Goal: Task Accomplishment & Management: Use online tool/utility

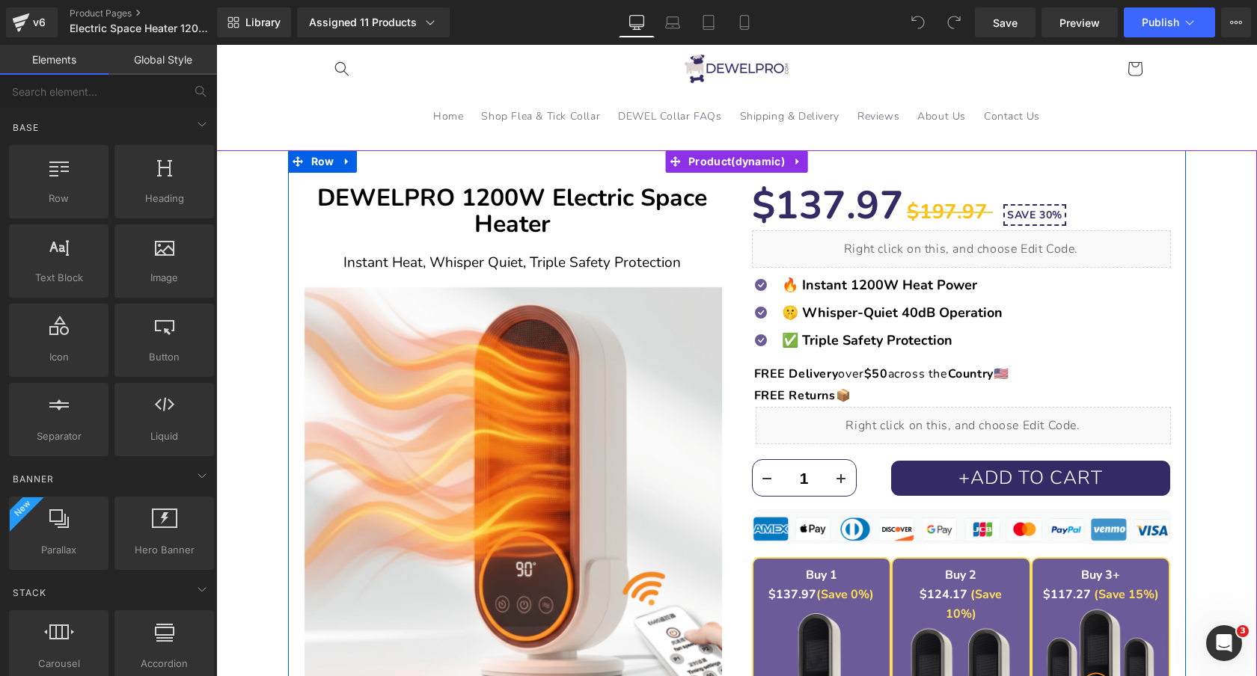
scroll to position [49, 0]
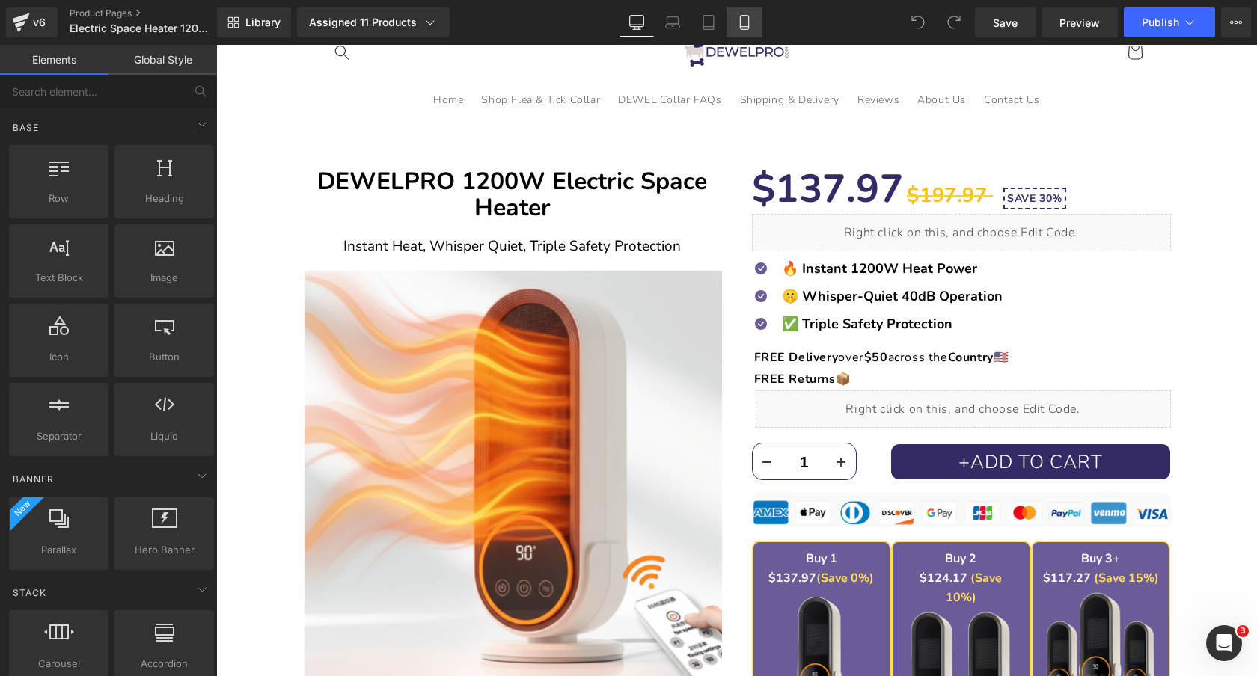
click at [746, 27] on icon at bounding box center [744, 27] width 8 height 0
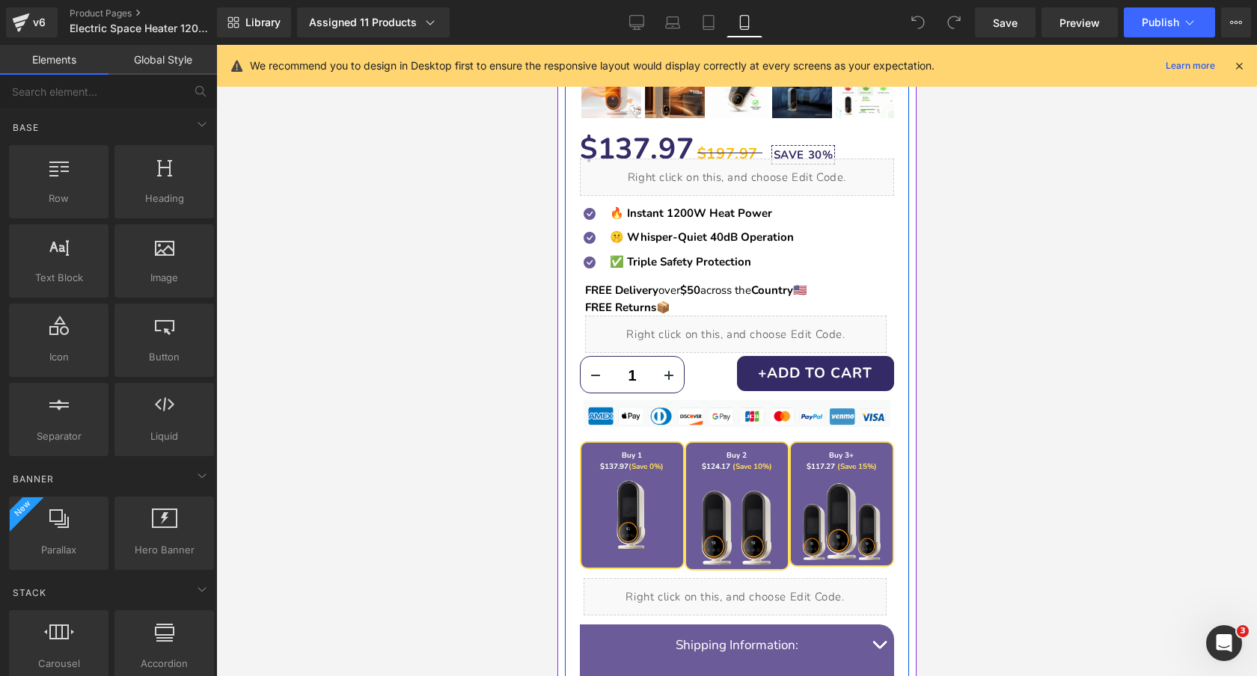
scroll to position [563, 0]
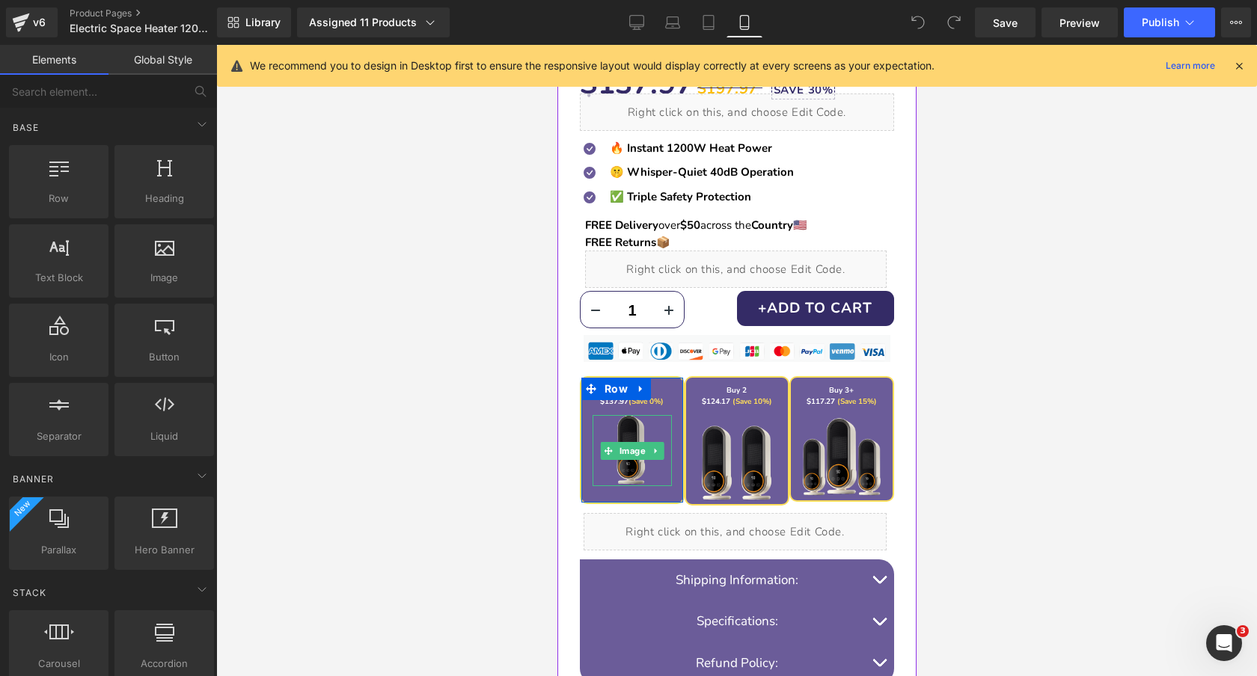
click at [634, 434] on img at bounding box center [630, 450] width 71 height 71
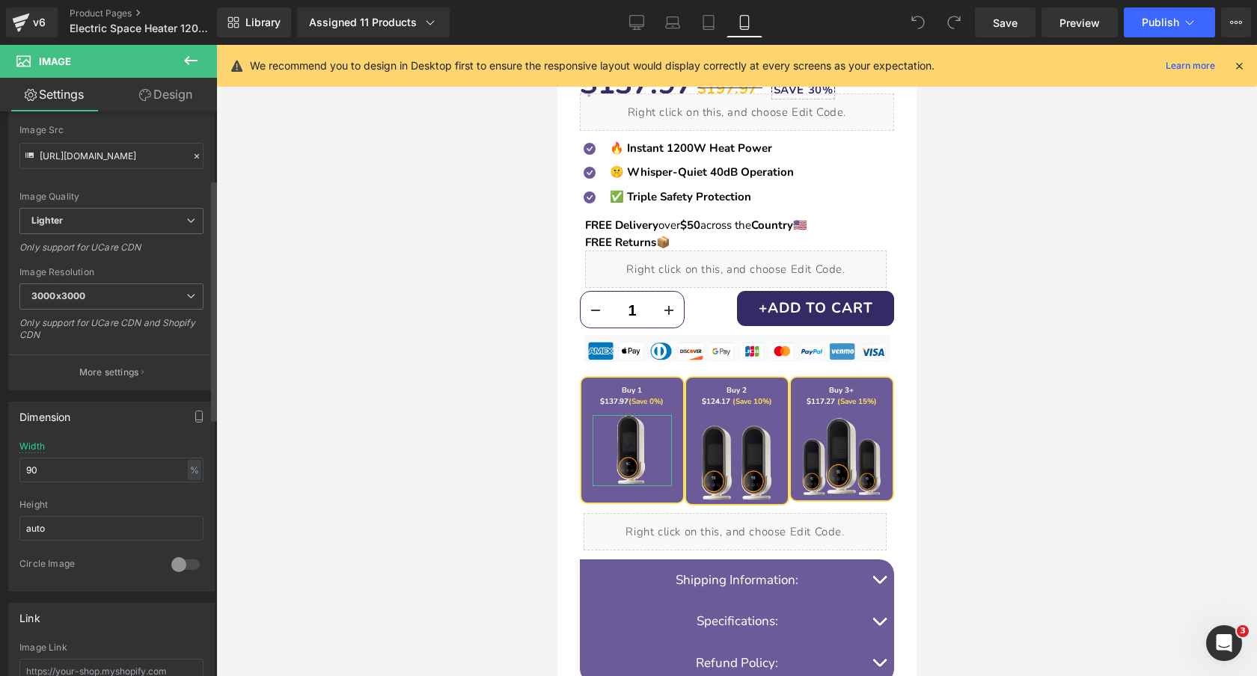
scroll to position [167, 0]
click at [96, 466] on input "90" at bounding box center [111, 468] width 184 height 25
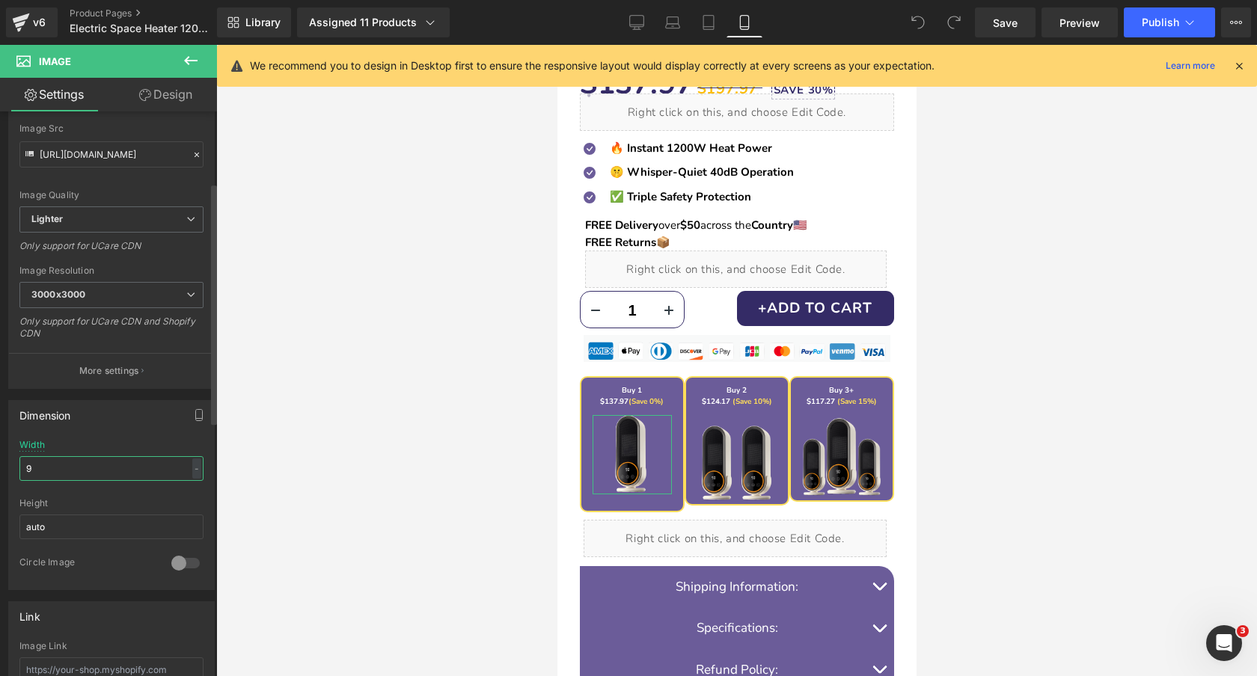
type input "90"
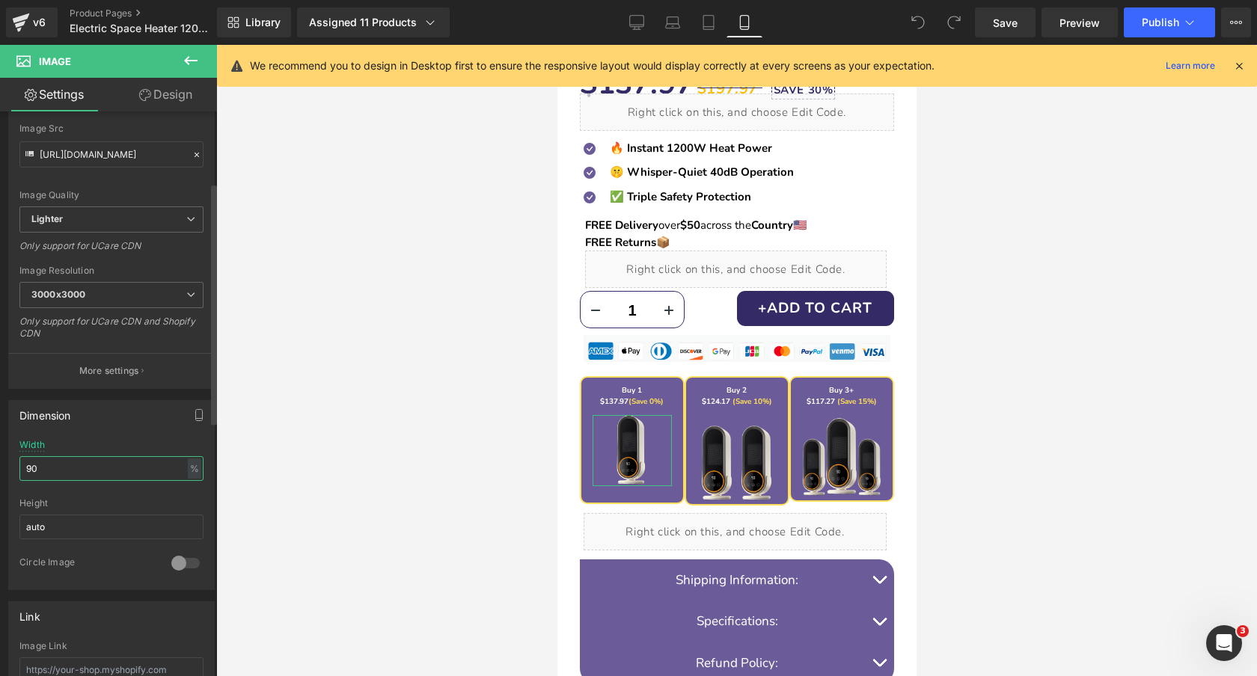
scroll to position [0, 0]
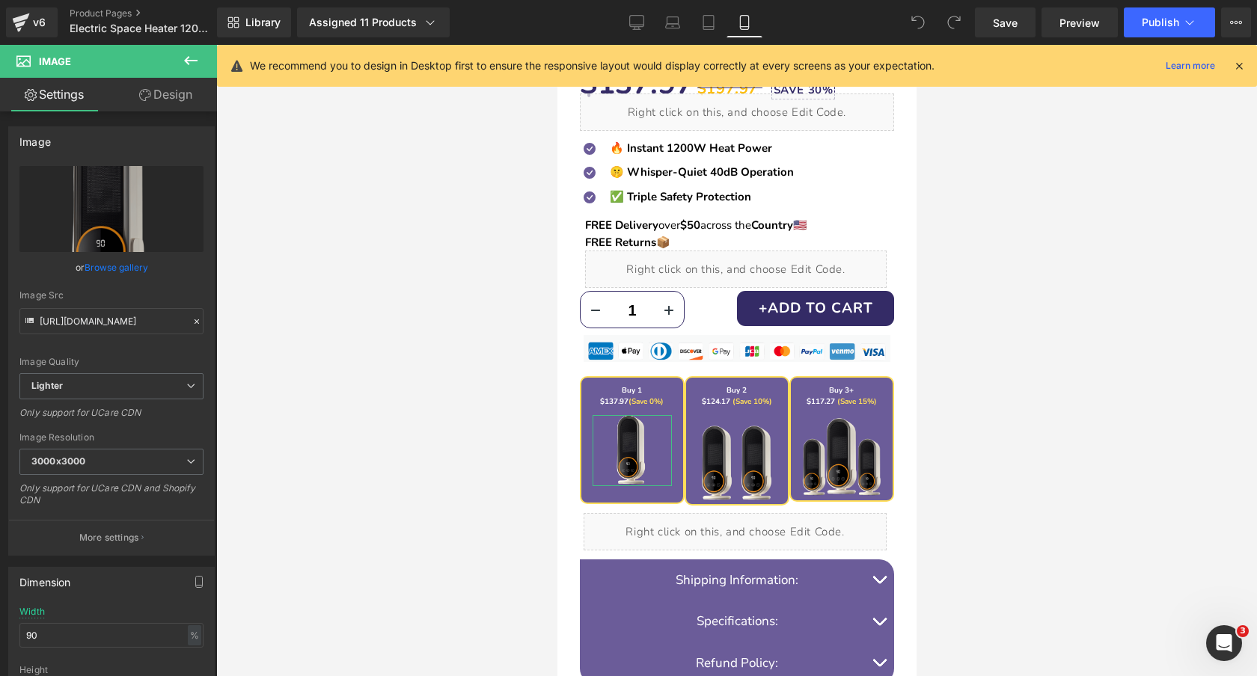
click at [162, 88] on link "Design" at bounding box center [165, 95] width 108 height 34
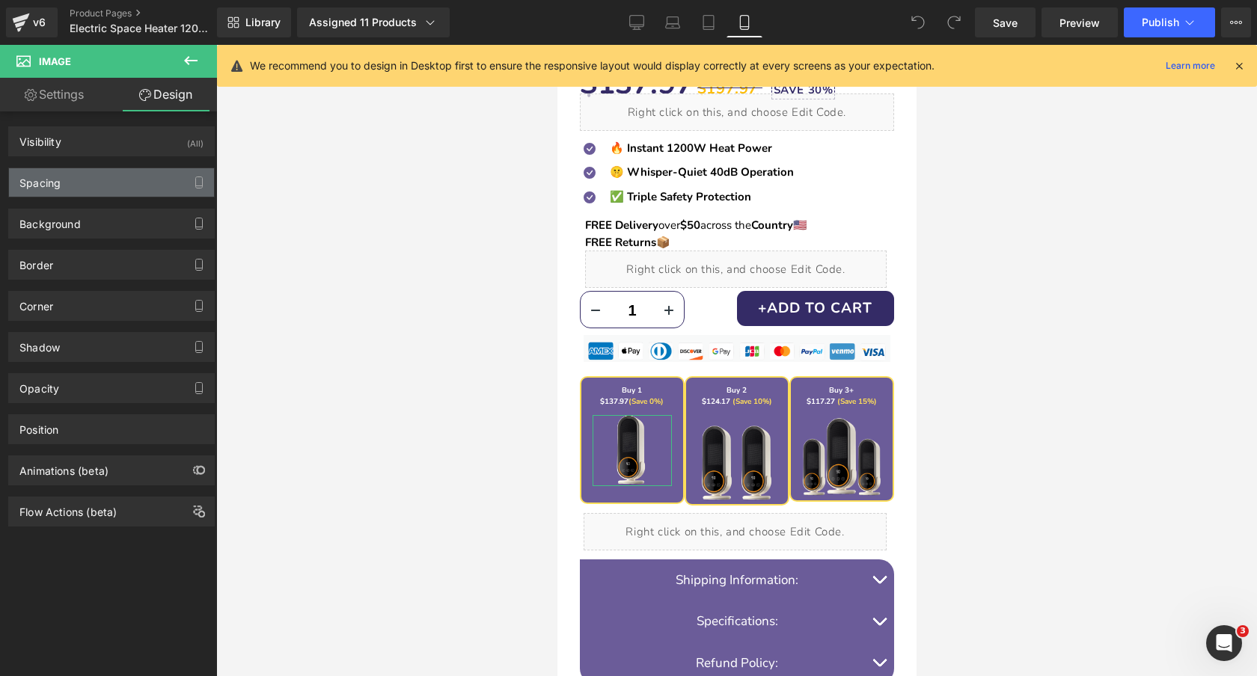
click at [102, 188] on div "Spacing" at bounding box center [111, 182] width 205 height 28
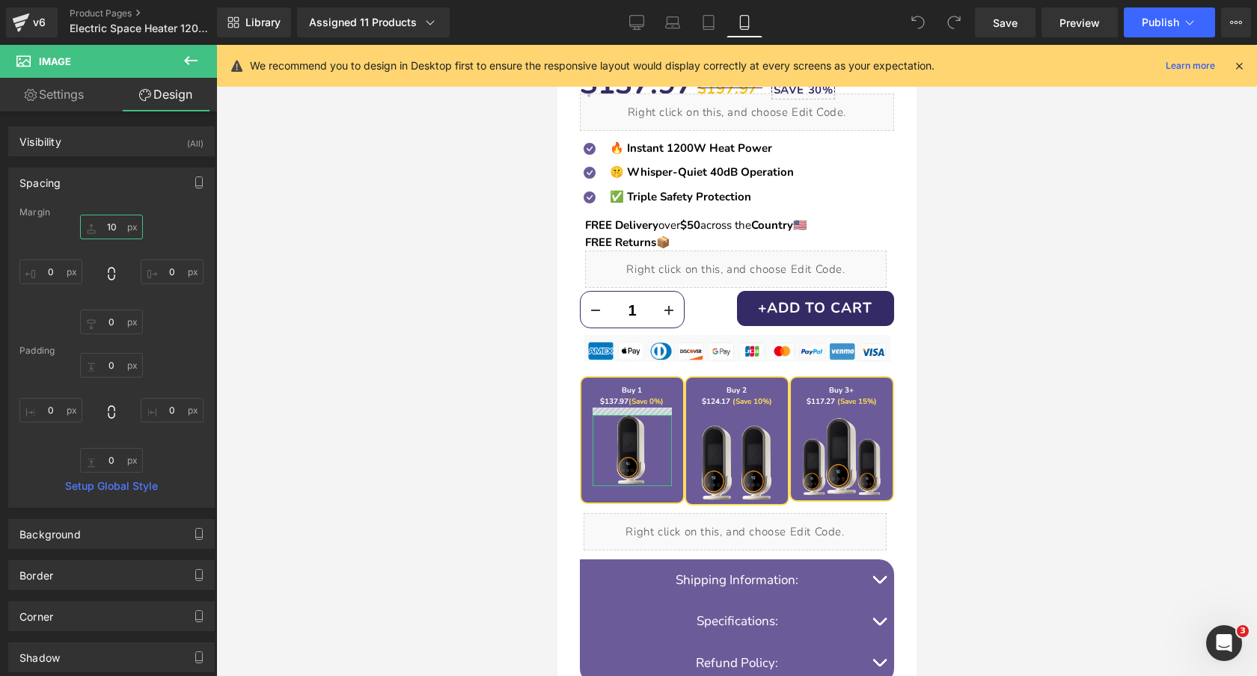
click at [102, 223] on input "text" at bounding box center [111, 227] width 63 height 25
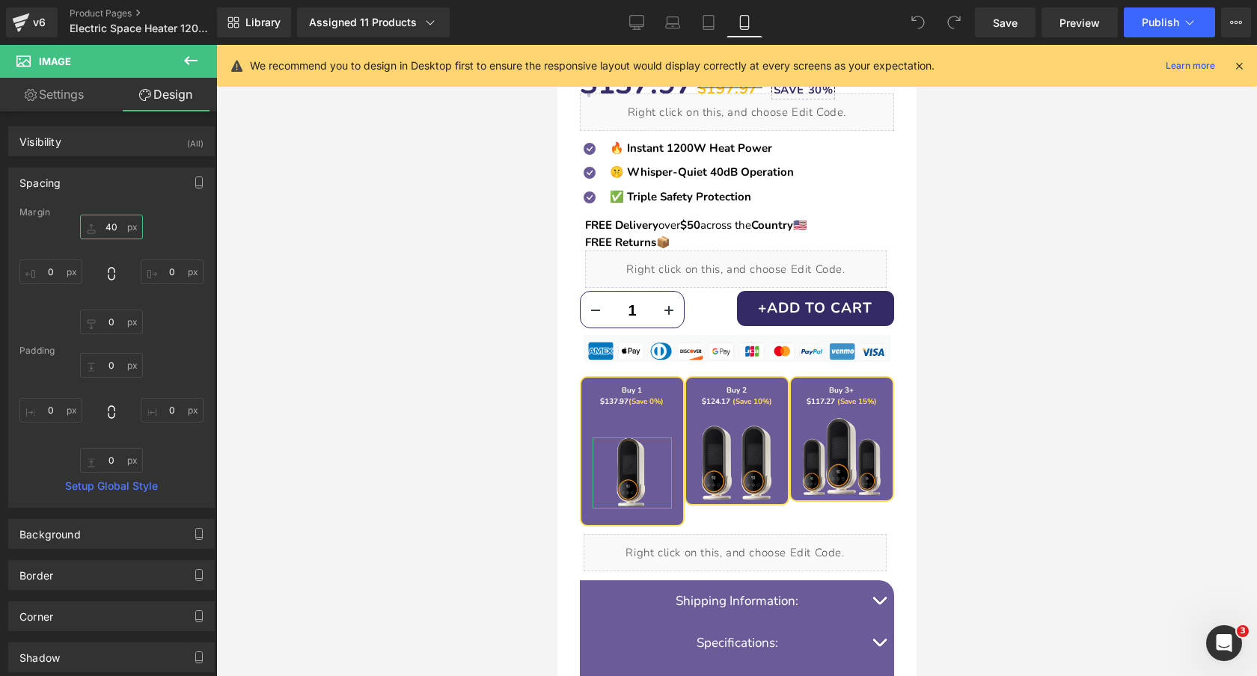
type input "4"
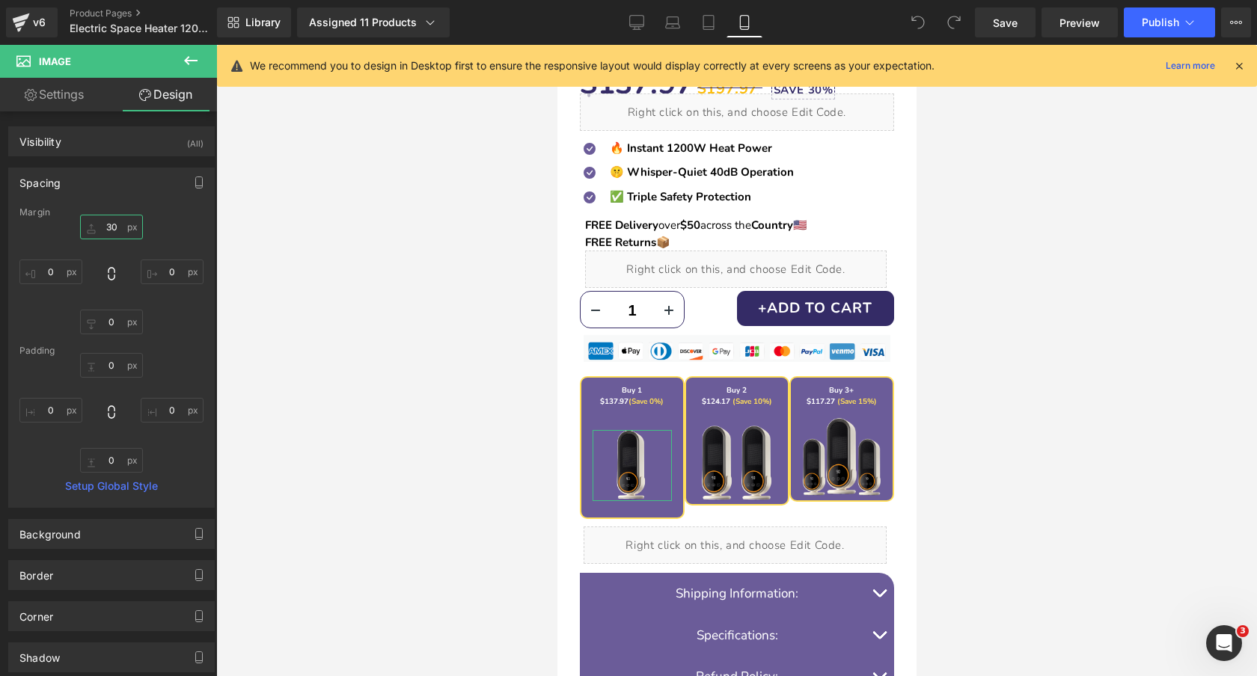
type input "3"
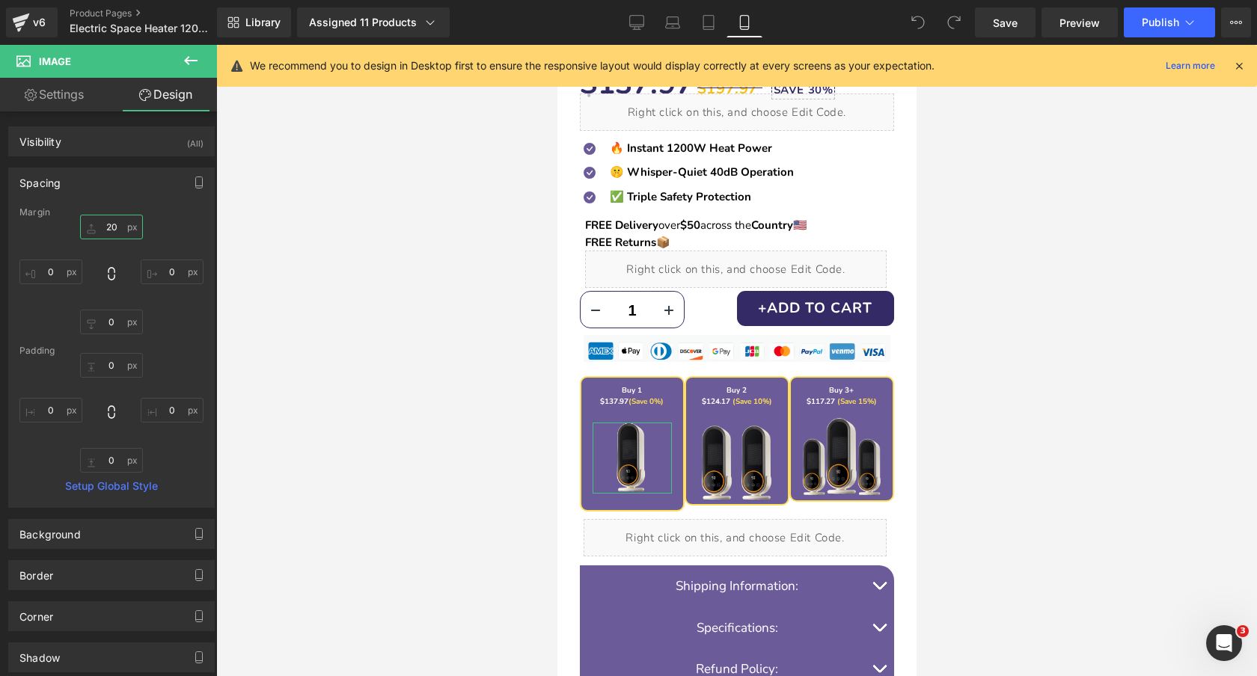
type input "2"
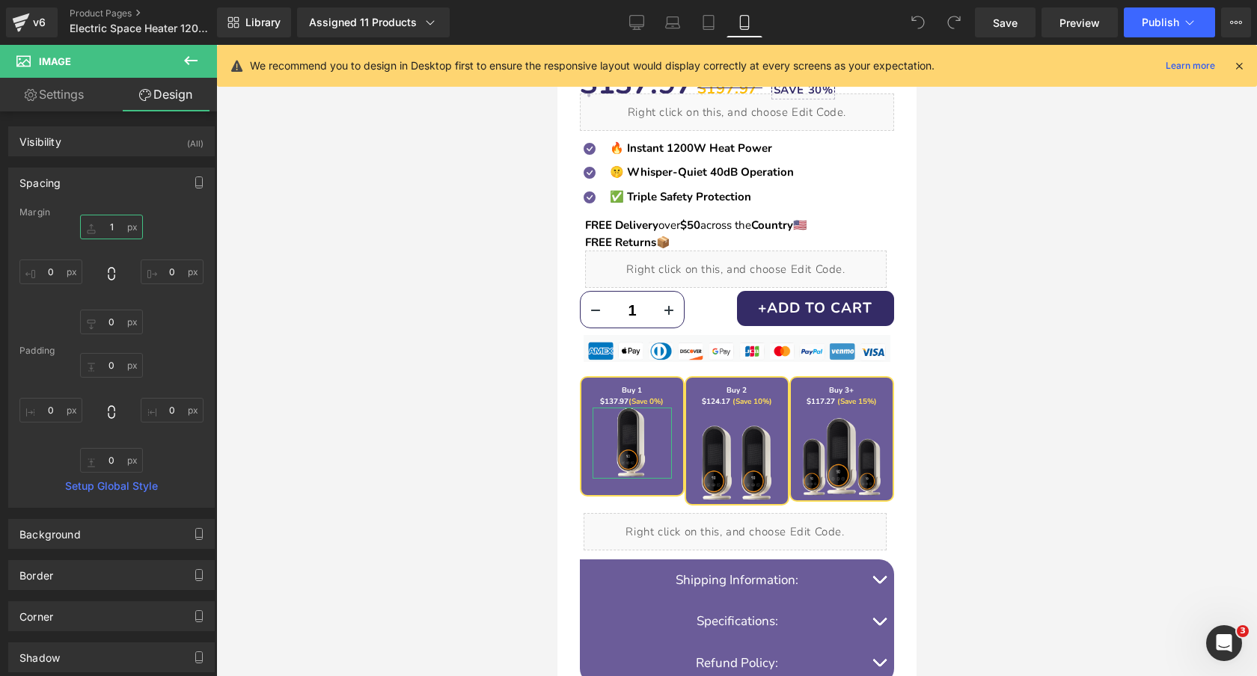
type input "10"
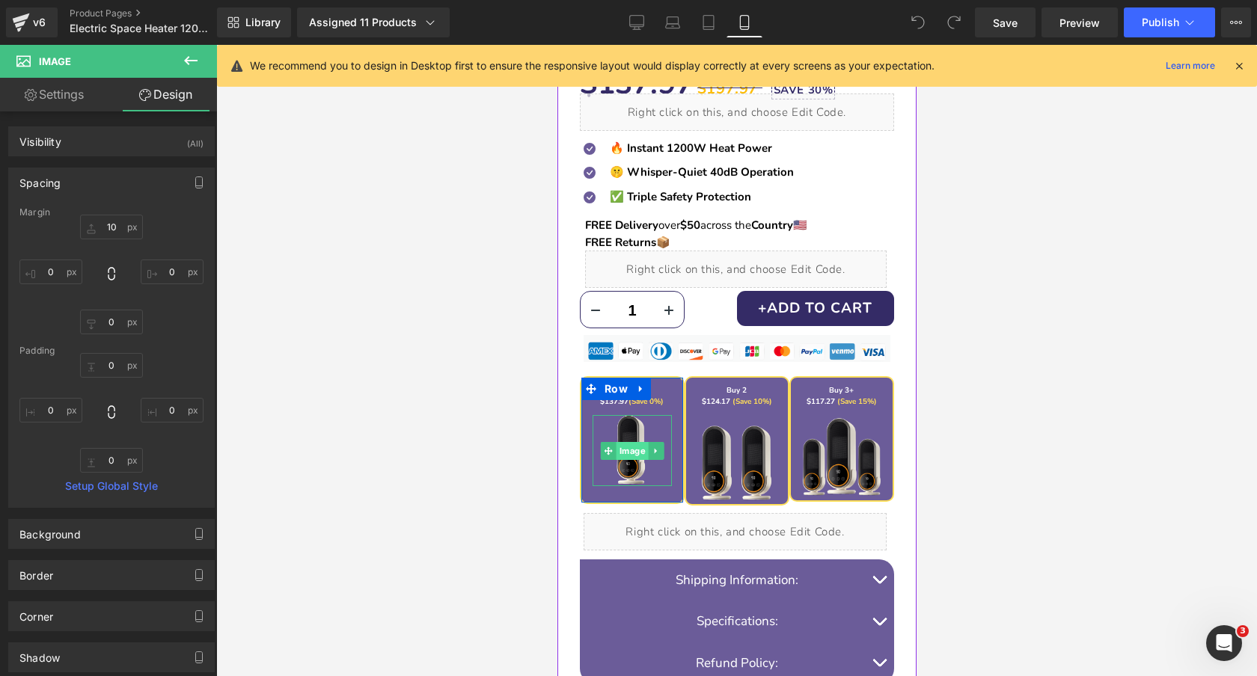
click at [626, 455] on span "Image" at bounding box center [632, 451] width 32 height 18
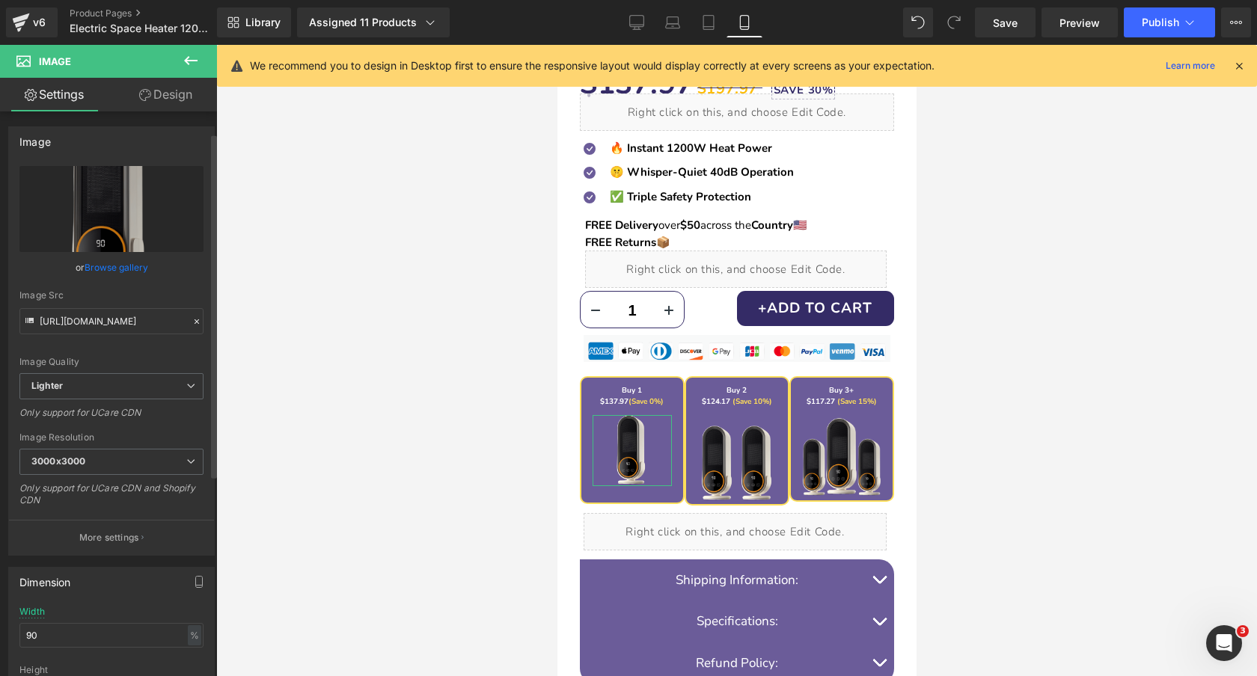
scroll to position [92, 0]
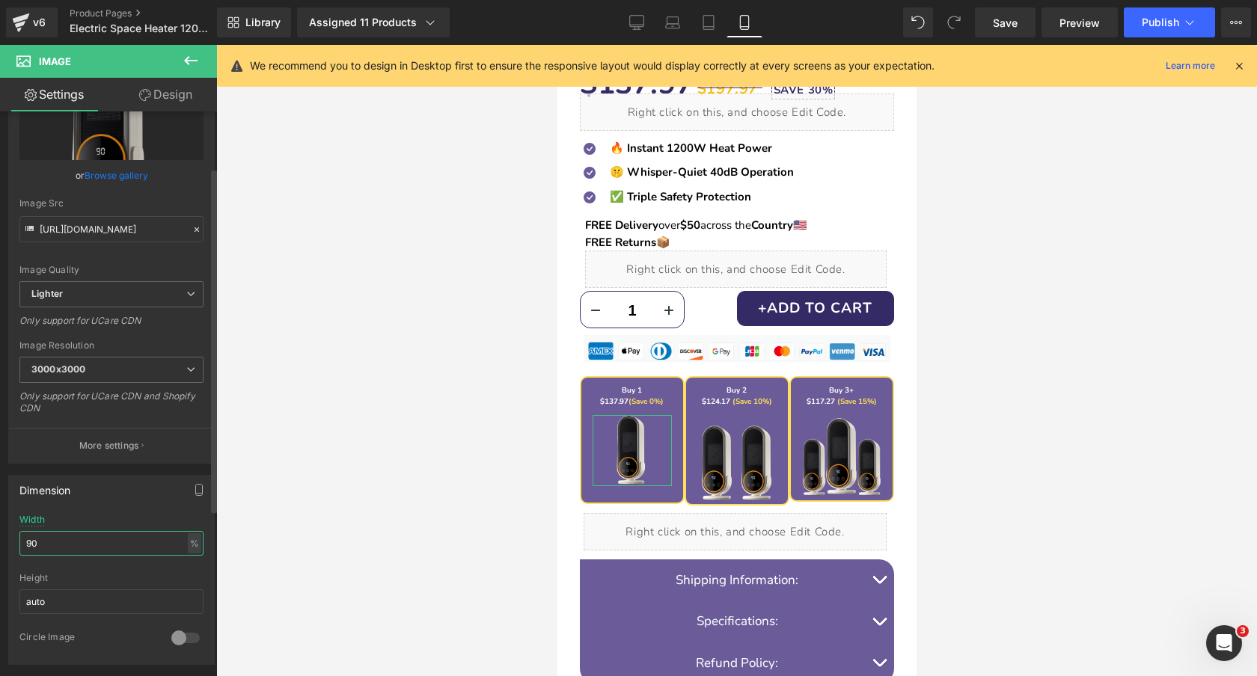
click at [115, 539] on input "90" at bounding box center [111, 543] width 184 height 25
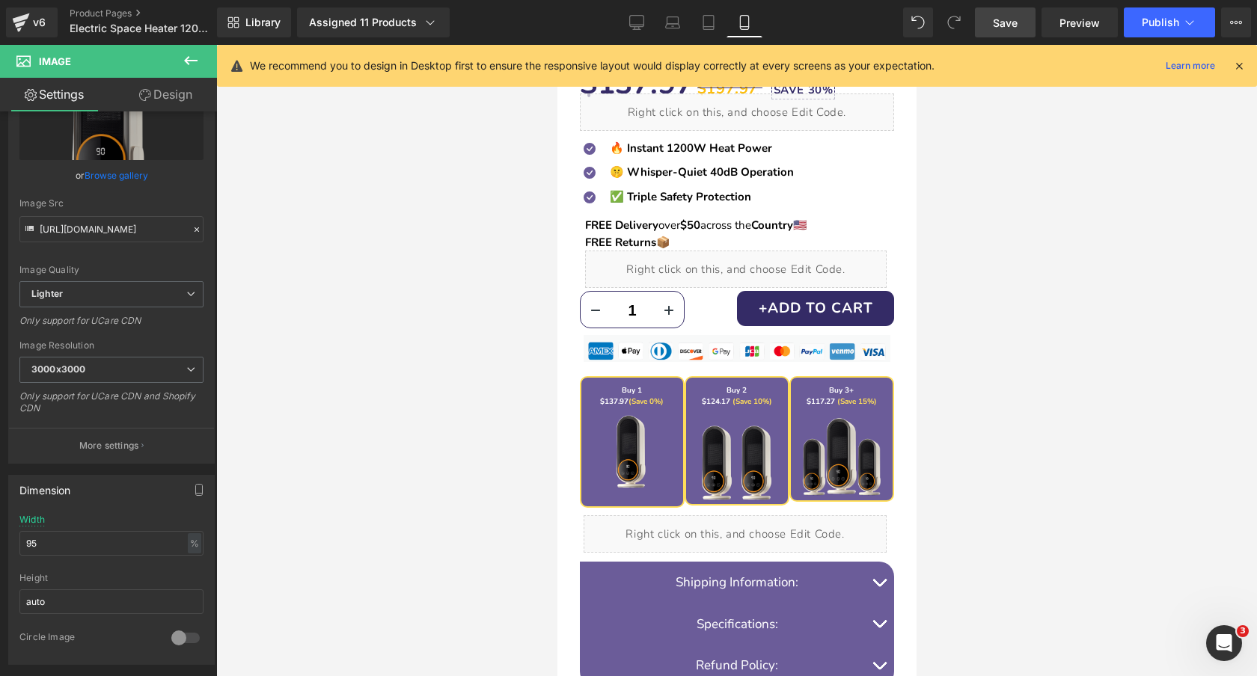
click at [1003, 19] on span "Save" at bounding box center [1005, 23] width 25 height 16
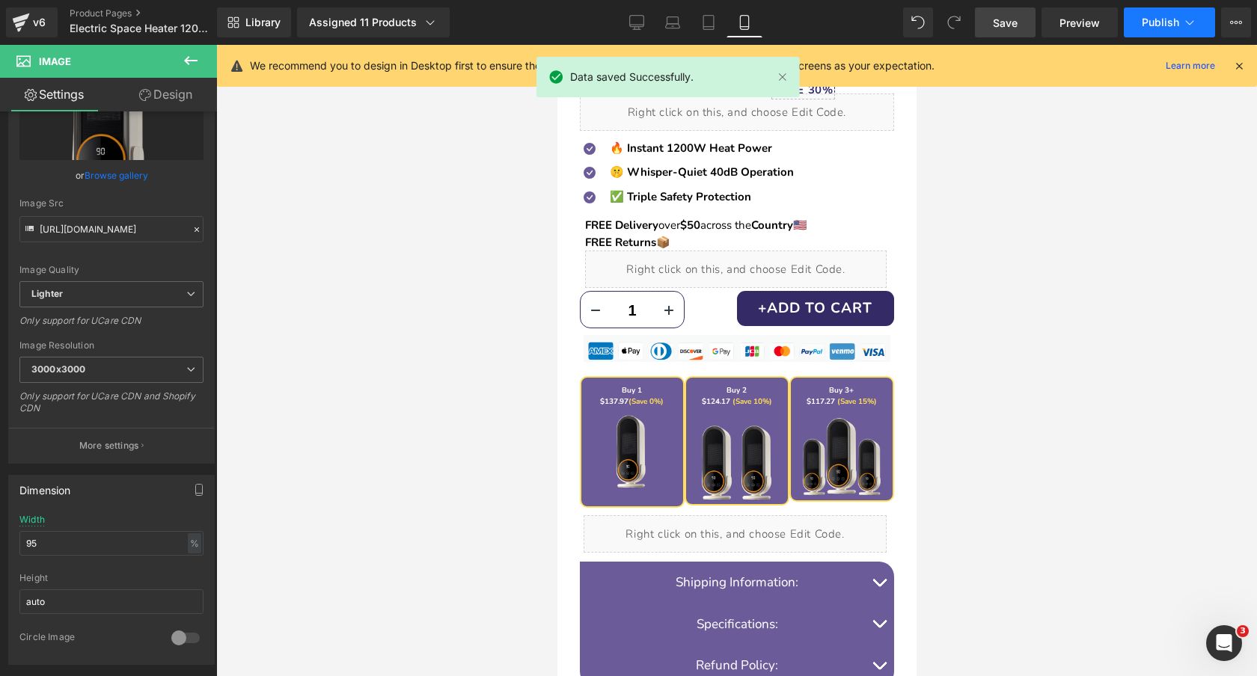
click at [1161, 23] on span "Publish" at bounding box center [1159, 22] width 37 height 12
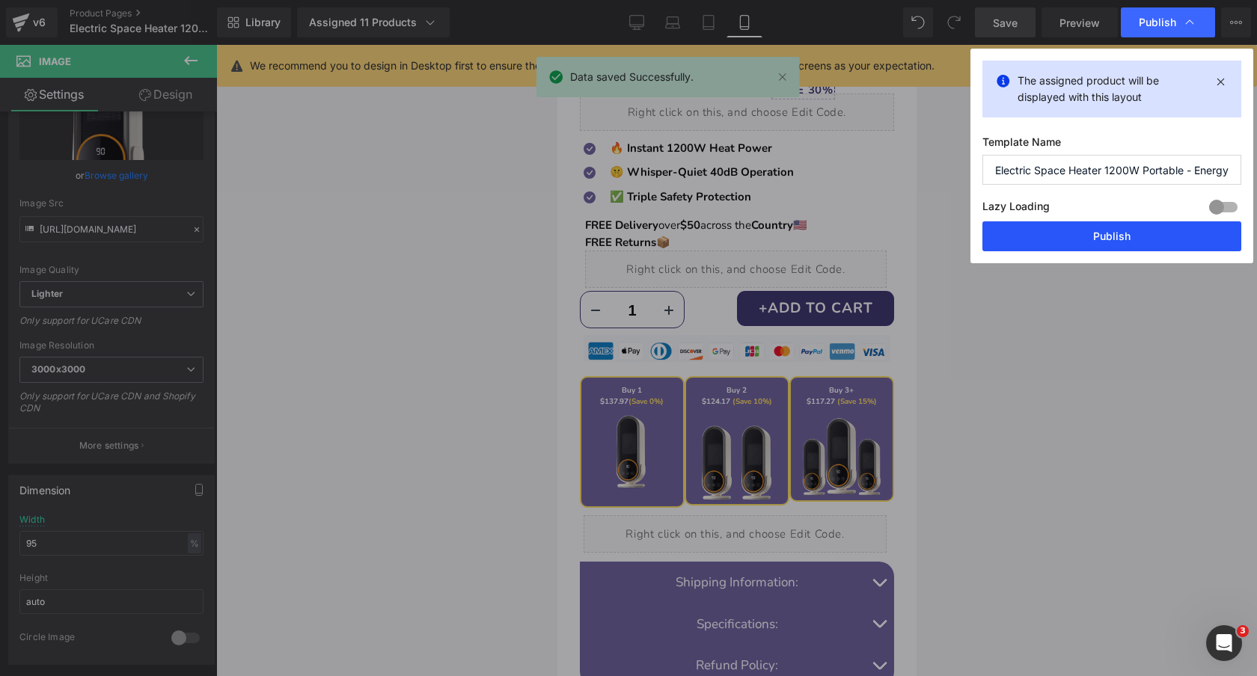
click at [1110, 233] on button "Publish" at bounding box center [1111, 236] width 259 height 30
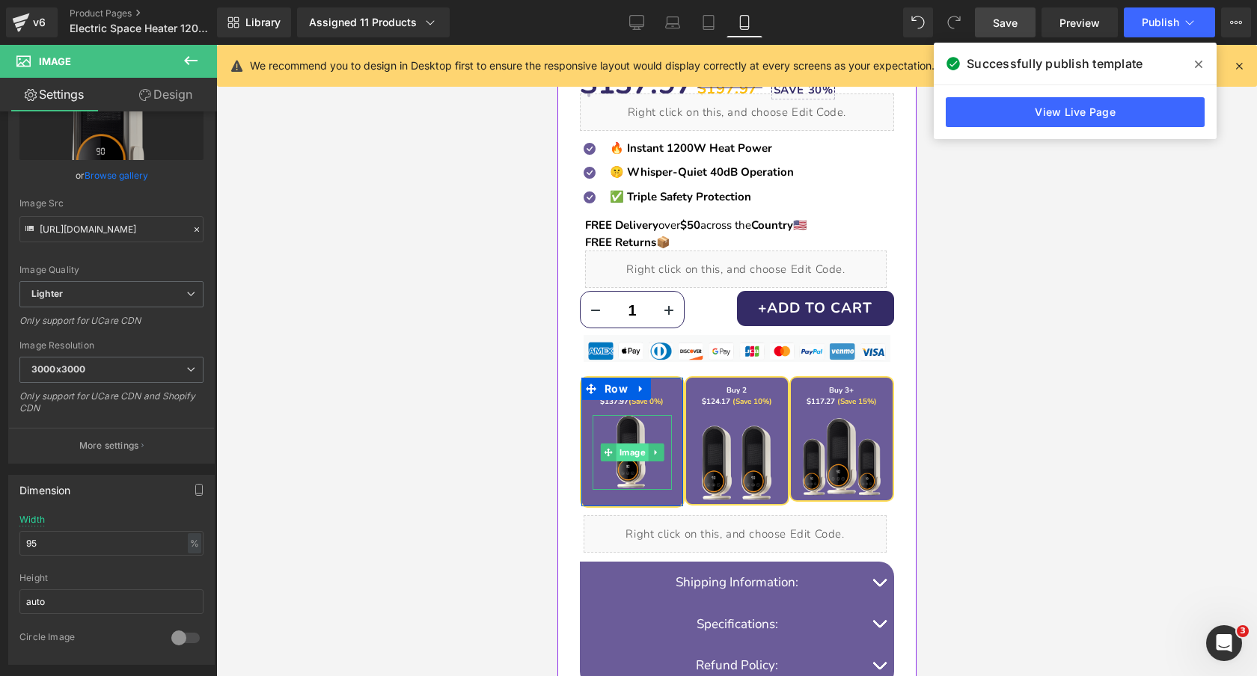
click at [631, 447] on span "Image" at bounding box center [632, 453] width 32 height 18
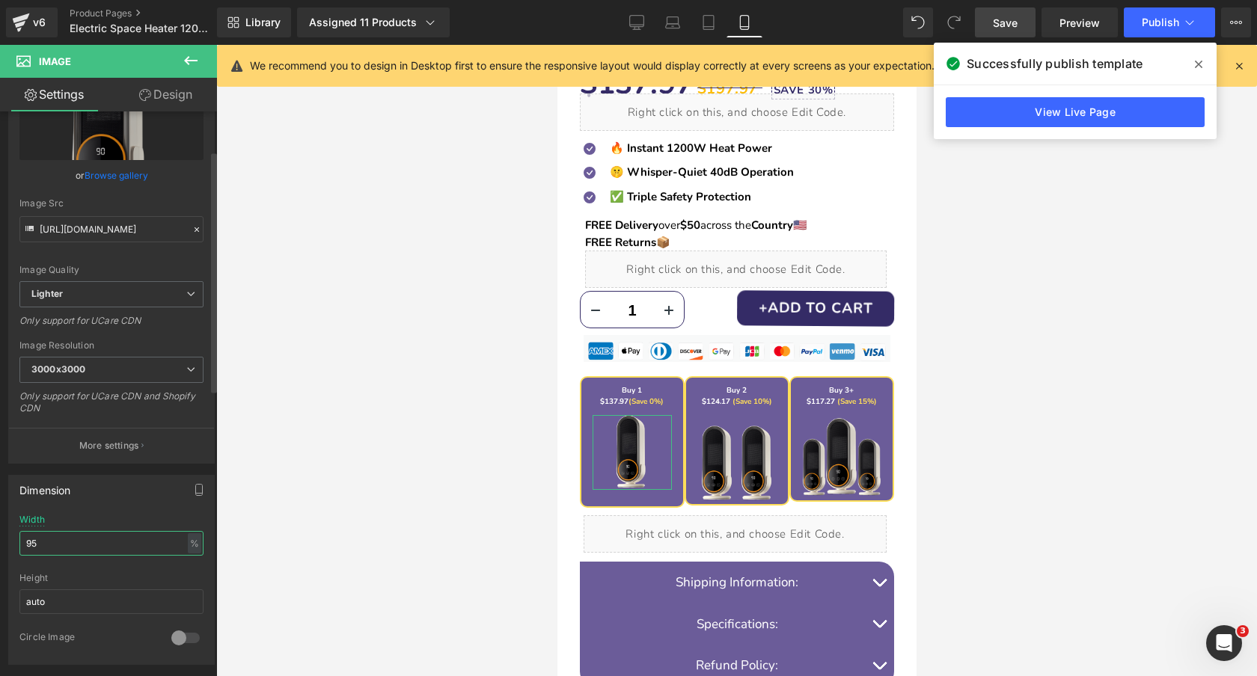
click at [78, 538] on input "95" at bounding box center [111, 543] width 184 height 25
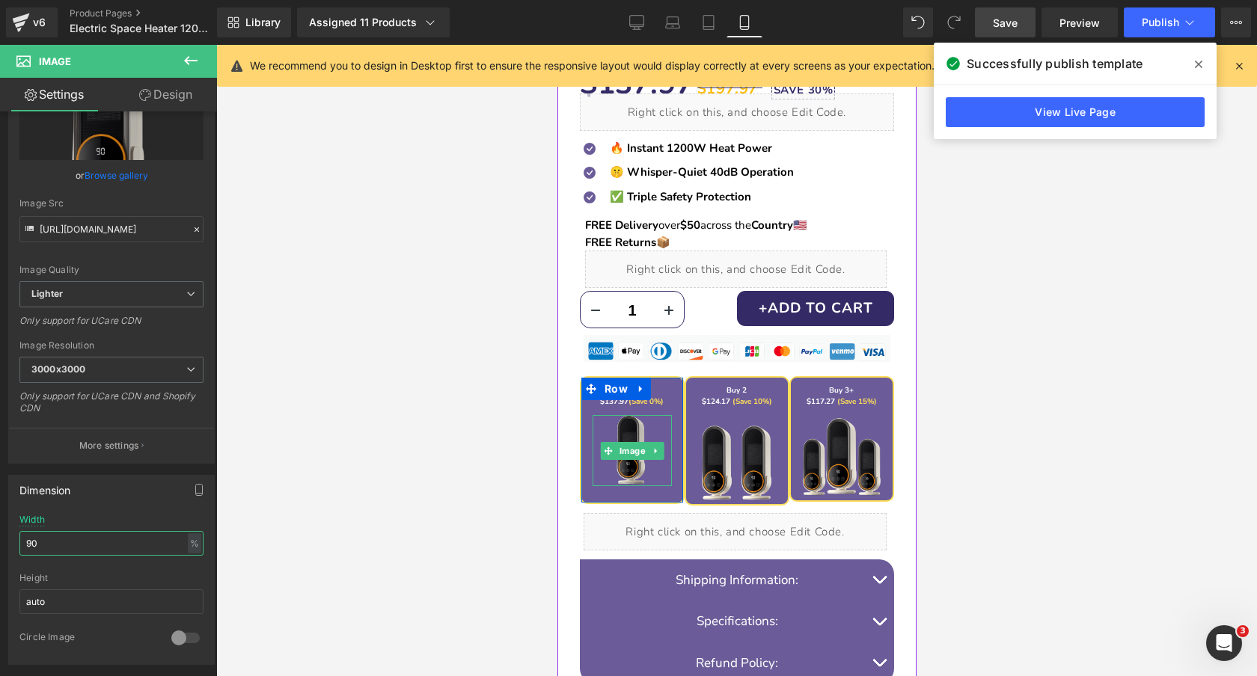
type input "90"
click at [627, 438] on img at bounding box center [630, 450] width 71 height 71
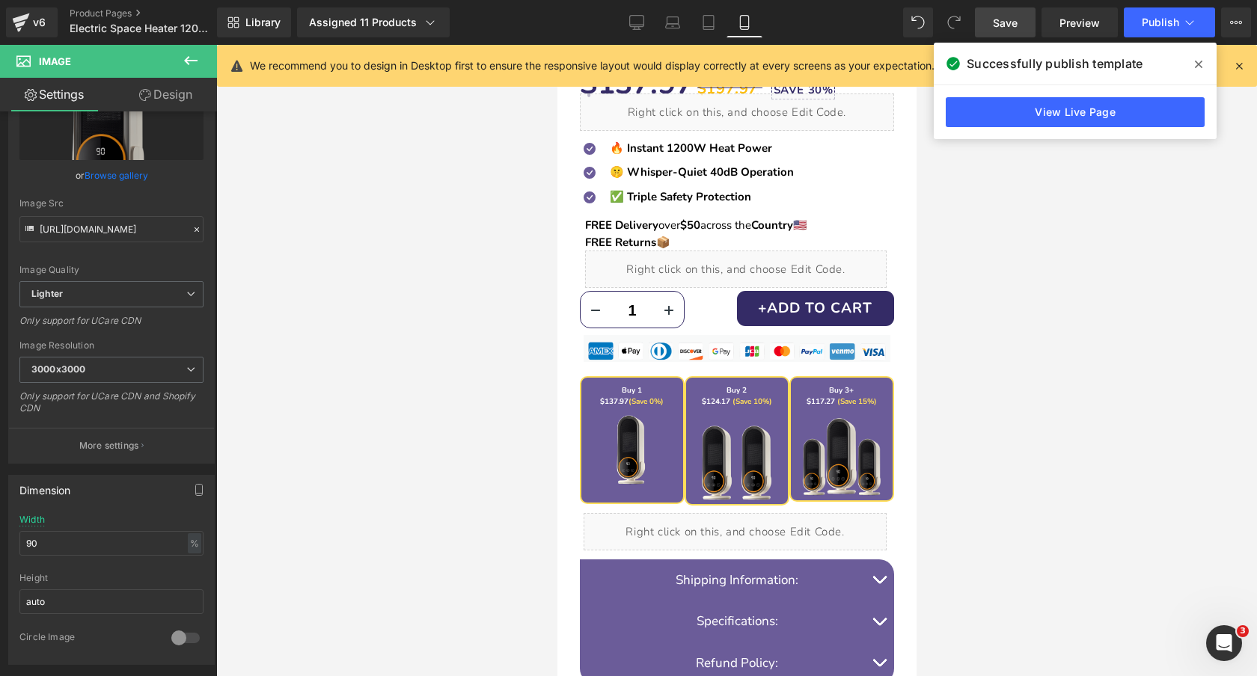
click at [1011, 21] on span "Save" at bounding box center [1005, 23] width 25 height 16
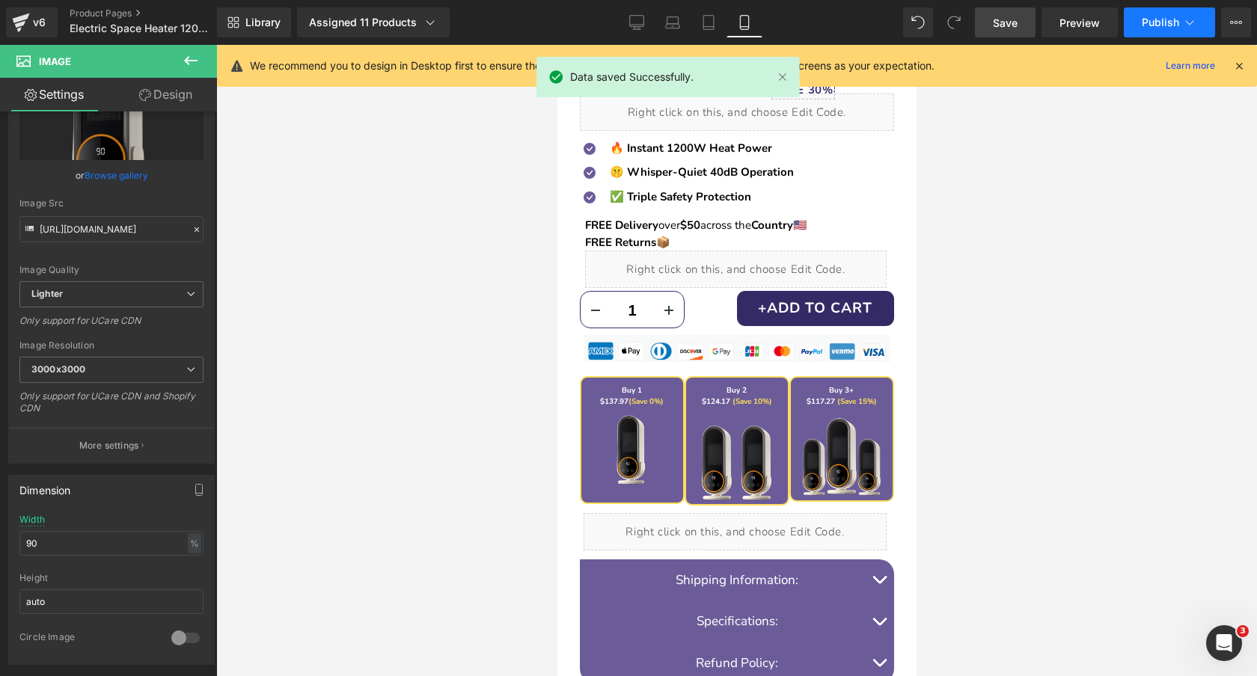
click at [1170, 19] on span "Publish" at bounding box center [1159, 22] width 37 height 12
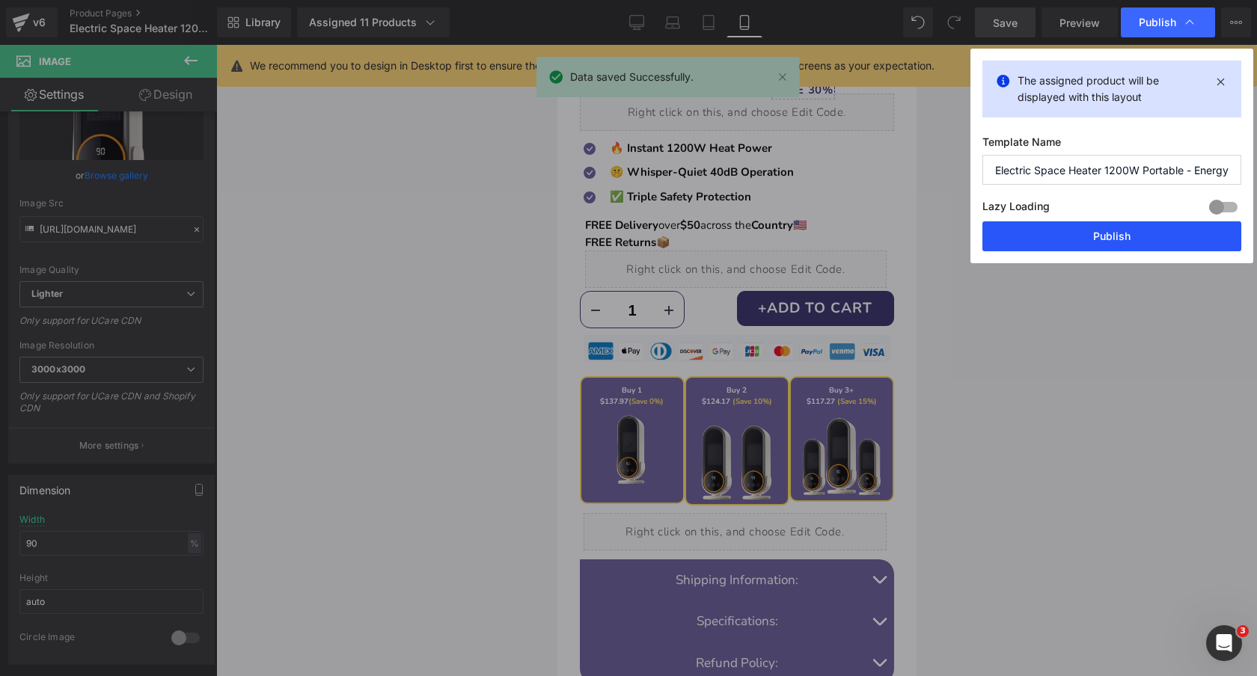
click at [1090, 235] on button "Publish" at bounding box center [1111, 236] width 259 height 30
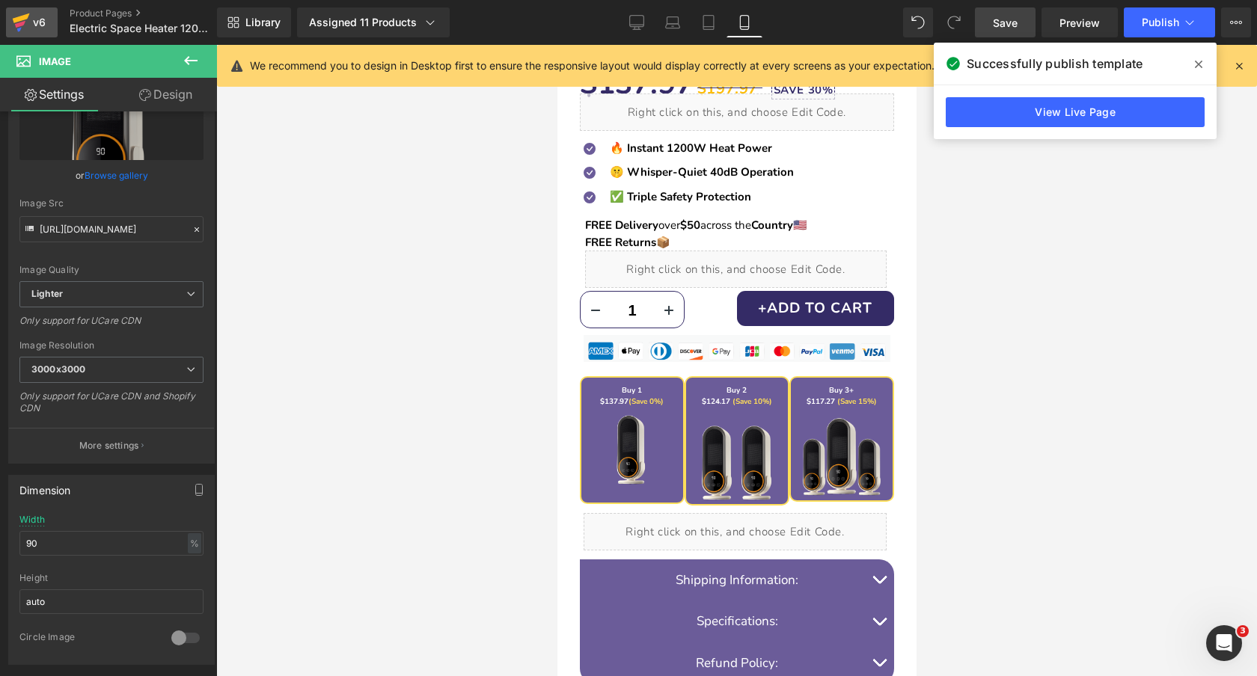
click at [25, 11] on icon at bounding box center [21, 22] width 18 height 37
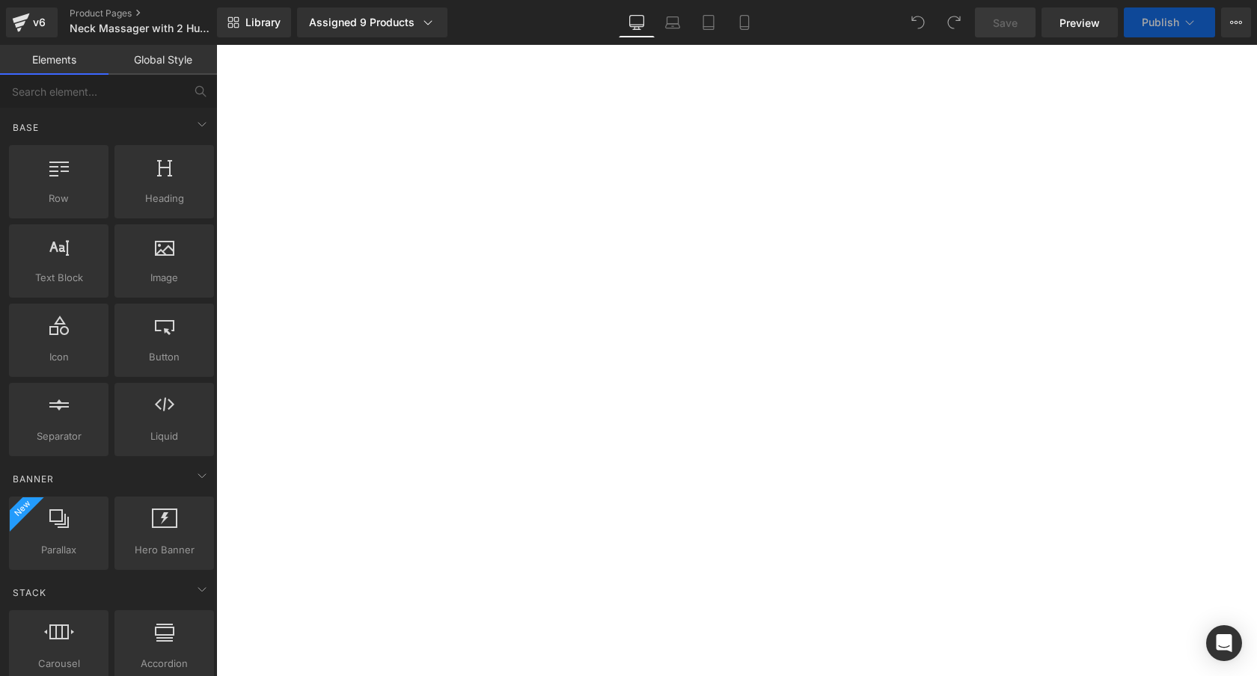
click at [743, 24] on icon at bounding box center [744, 22] width 15 height 15
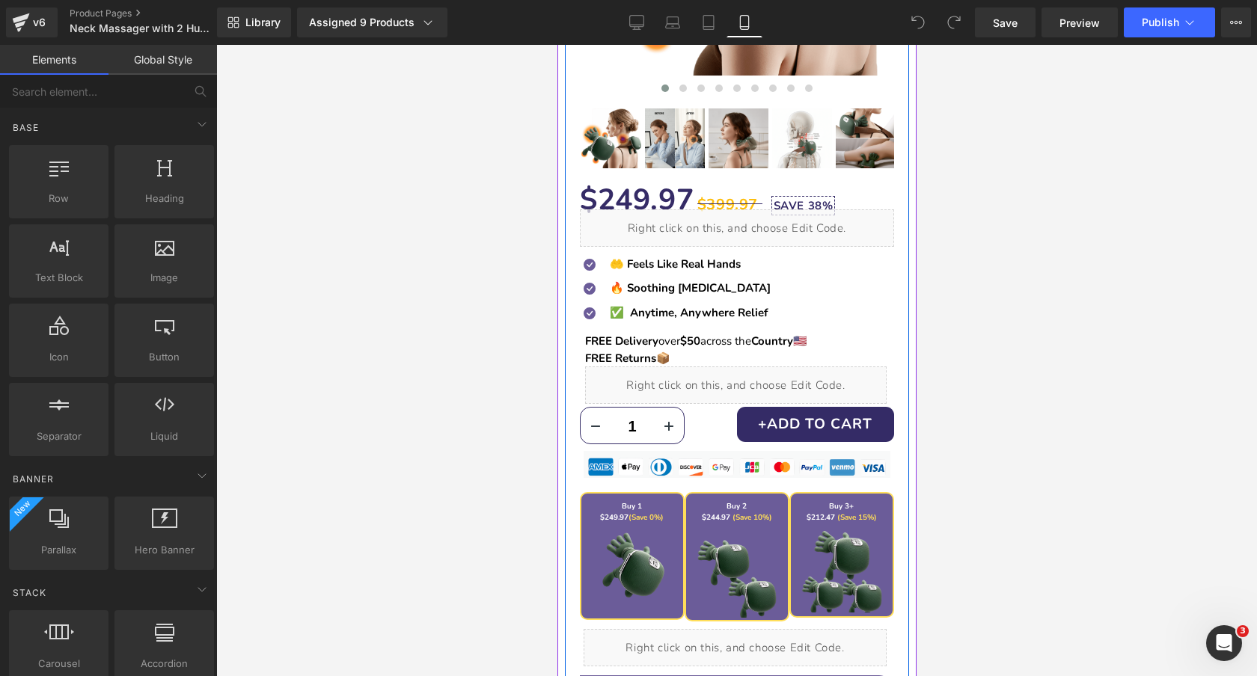
scroll to position [574, 0]
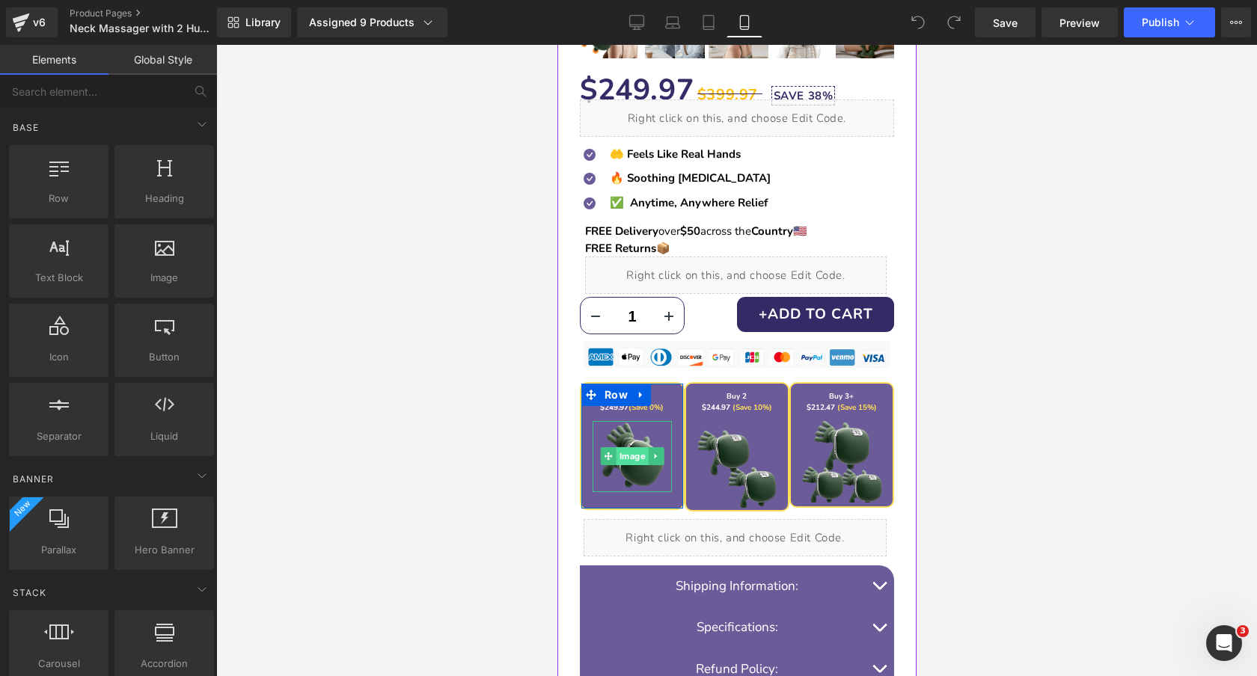
click at [630, 455] on span "Image" at bounding box center [632, 456] width 32 height 18
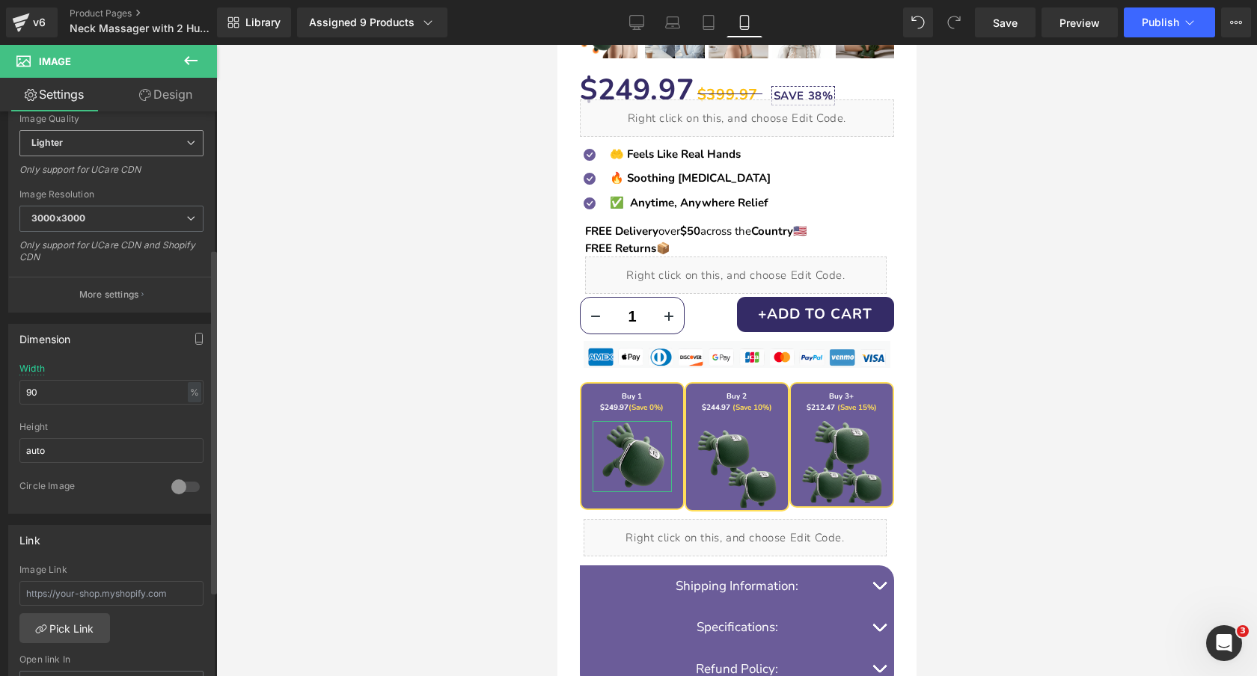
scroll to position [260, 0]
